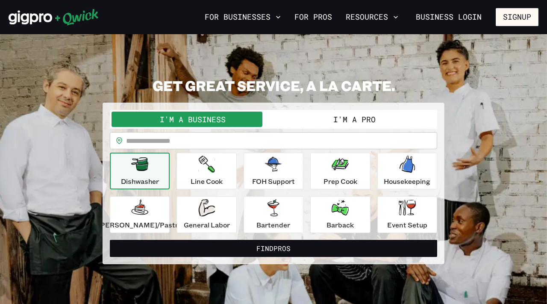
click at [379, 115] on button "I'm a Pro" at bounding box center [354, 118] width 162 height 15
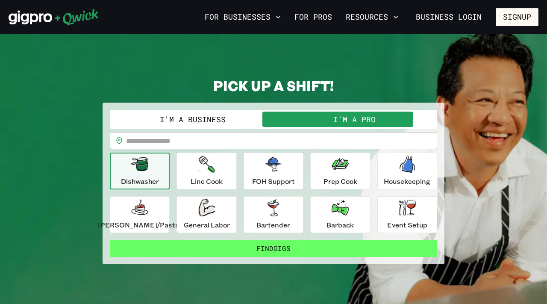
click at [268, 249] on button "Find Gigs" at bounding box center [273, 248] width 327 height 17
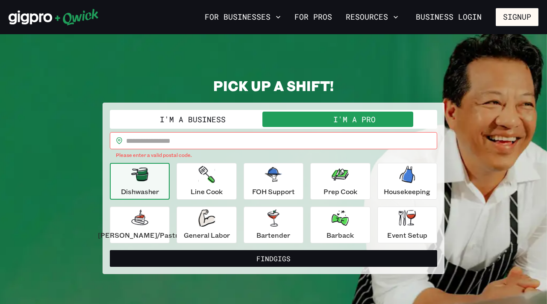
click at [278, 151] on p "Please enter a valid postal code." at bounding box center [273, 155] width 315 height 9
click at [284, 140] on input "text" at bounding box center [281, 140] width 311 height 17
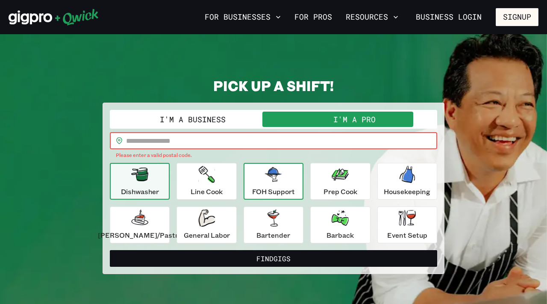
type input "*****"
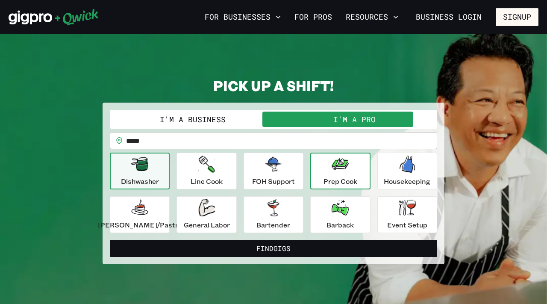
click at [323, 167] on div "Prep Cook" at bounding box center [340, 170] width 34 height 31
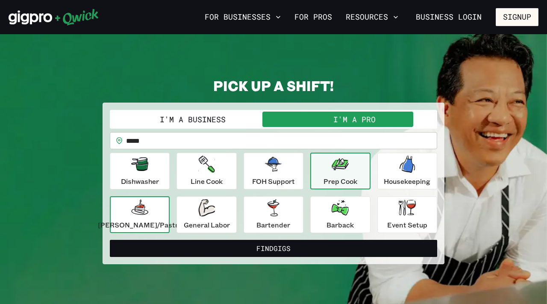
click at [146, 215] on icon "button" at bounding box center [139, 207] width 17 height 17
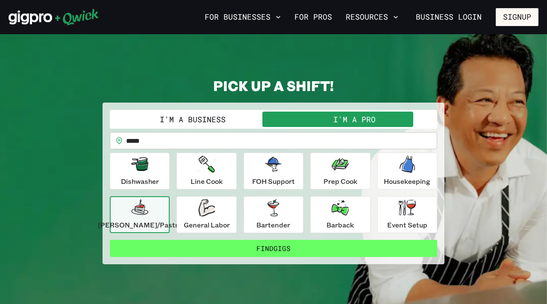
click at [220, 243] on button "Find Gigs" at bounding box center [273, 248] width 327 height 17
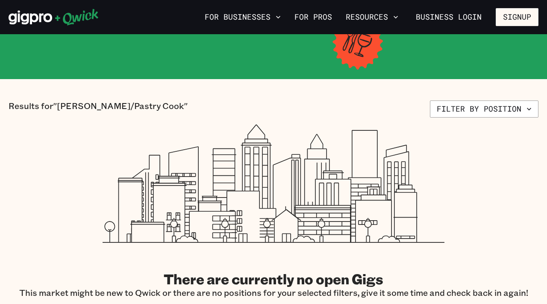
scroll to position [1, 0]
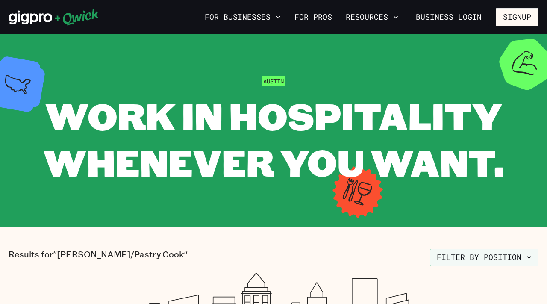
click at [433, 261] on button "Filter by position" at bounding box center [484, 257] width 108 height 17
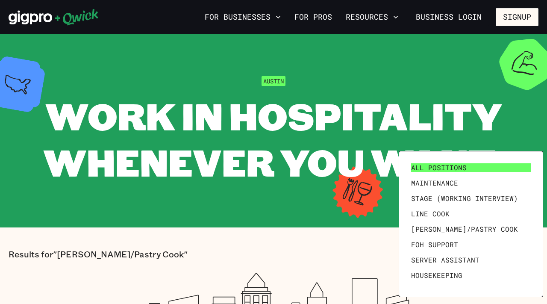
click at [445, 164] on span "All Positions" at bounding box center [439, 167] width 56 height 9
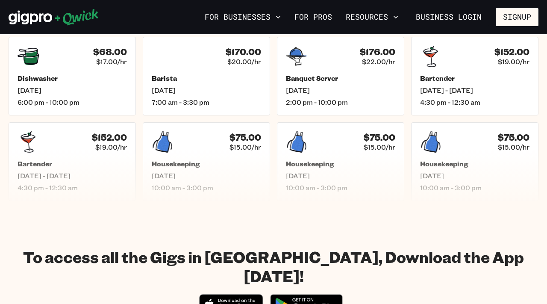
scroll to position [374, 0]
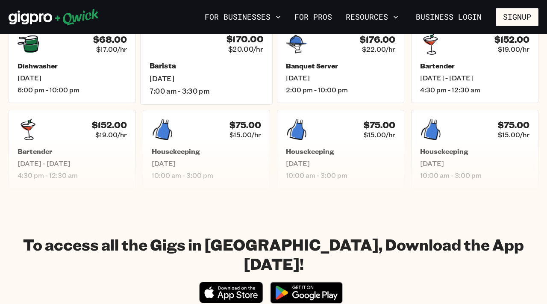
click at [175, 56] on div "$170.00 $20.00/hr Barista [DATE] 7:00 am - 3:30 pm" at bounding box center [206, 64] width 132 height 82
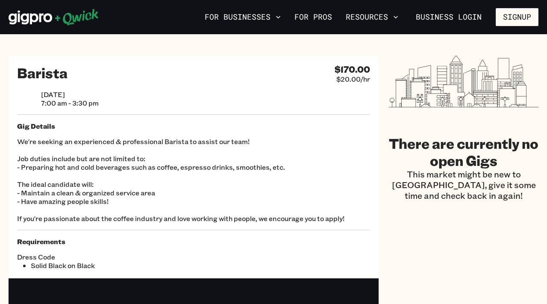
click at [183, 140] on p "We're seeking an experienced & professional Barista to assist our team! Job dut…" at bounding box center [193, 179] width 353 height 85
click at [183, 145] on p "We're seeking an experienced & professional Barista to assist our team! Job dut…" at bounding box center [193, 179] width 353 height 85
click at [182, 160] on p "We're seeking an experienced & professional Barista to assist our team! Job dut…" at bounding box center [193, 179] width 353 height 85
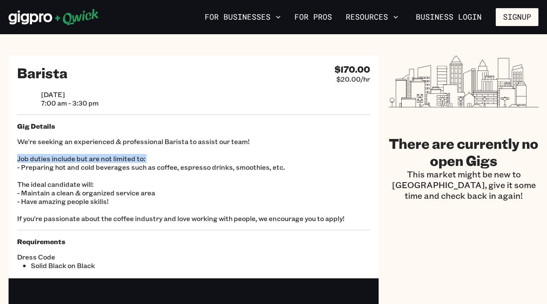
click at [182, 160] on p "We're seeking an experienced & professional Barista to assist our team! Job dut…" at bounding box center [193, 179] width 353 height 85
click at [182, 171] on p "We're seeking an experienced & professional Barista to assist our team! Job dut…" at bounding box center [193, 179] width 353 height 85
click at [67, 102] on span "7:00 am - 3:30 pm" at bounding box center [70, 103] width 58 height 9
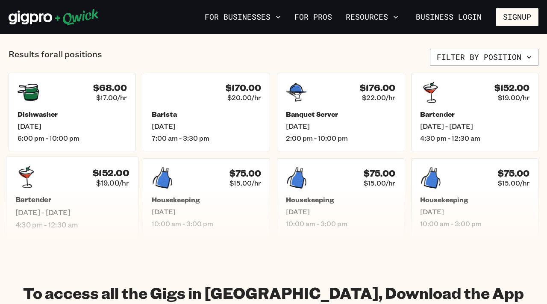
scroll to position [322, 0]
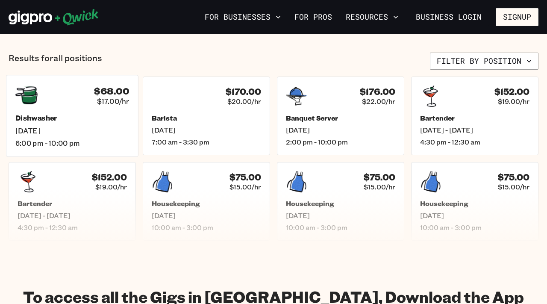
click at [109, 126] on span "[DATE]" at bounding box center [72, 130] width 114 height 9
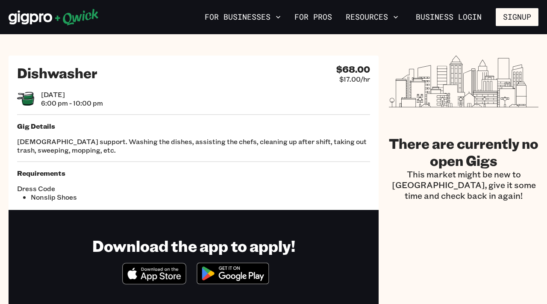
click at [116, 137] on p "[DEMOGRAPHIC_DATA] support. Washing the dishes, assisting the chefs, cleaning u…" at bounding box center [193, 145] width 353 height 17
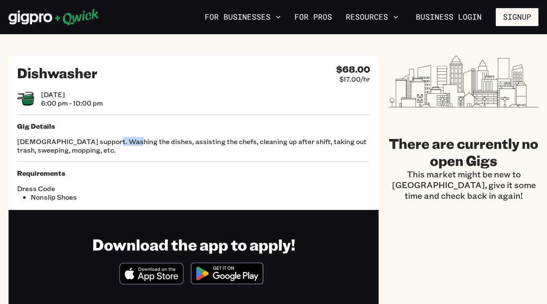
click at [116, 137] on p "[DEMOGRAPHIC_DATA] support. Washing the dishes, assisting the chefs, cleaning u…" at bounding box center [193, 145] width 353 height 17
click at [116, 152] on p "[DEMOGRAPHIC_DATA] support. Washing the dishes, assisting the chefs, cleaning u…" at bounding box center [193, 145] width 353 height 17
click at [137, 92] on div "[DATE] 6:00 pm - 10:00 pm" at bounding box center [193, 98] width 353 height 17
click at [73, 95] on span "[DATE]" at bounding box center [72, 94] width 62 height 9
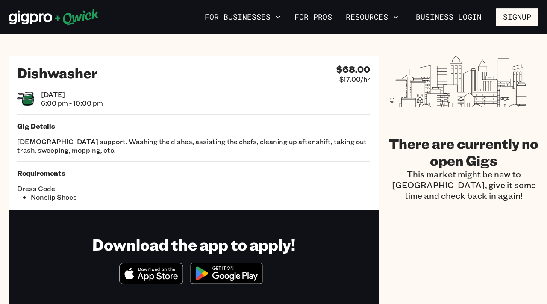
click at [155, 120] on div "Dishwasher $68.00 $17.00/hr [DATE] 6:00 pm - 10:00 pm Gig Details BOH support. …" at bounding box center [194, 133] width 370 height 154
click at [415, 140] on h2 "There are currently no open Gigs" at bounding box center [463, 152] width 149 height 34
click at [531, 18] on button "Signup" at bounding box center [516, 17] width 43 height 18
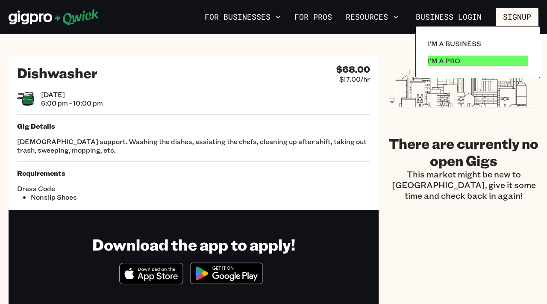
click at [500, 64] on link "I'm a Pro" at bounding box center [477, 60] width 107 height 17
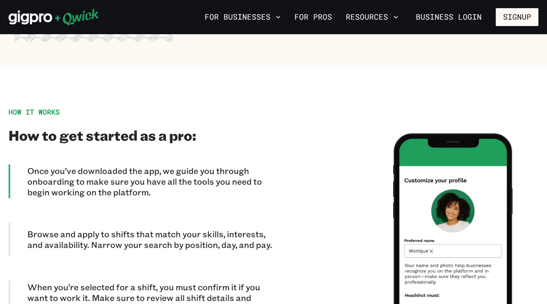
scroll to position [886, 0]
